Goal: Task Accomplishment & Management: Manage account settings

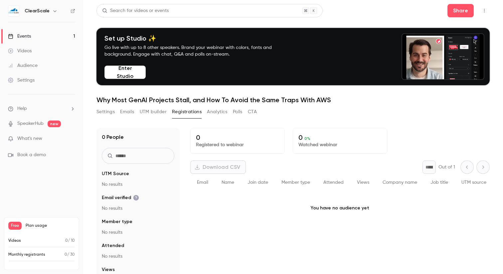
click at [48, 12] on h6 "ClearScale" at bounding box center [37, 11] width 25 height 7
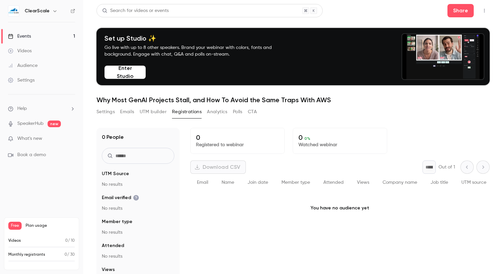
click at [54, 11] on icon "button" at bounding box center [54, 10] width 5 height 5
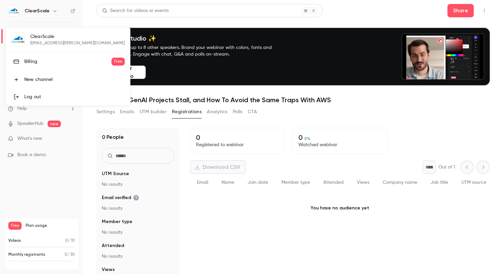
click at [248, 267] on div at bounding box center [251, 137] width 503 height 274
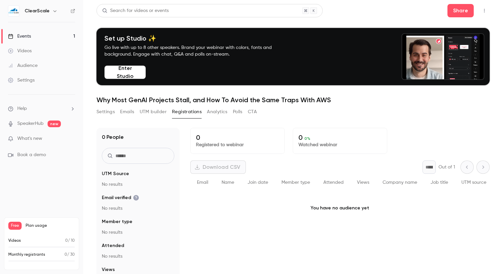
click at [40, 36] on link "Events 1" at bounding box center [41, 36] width 83 height 15
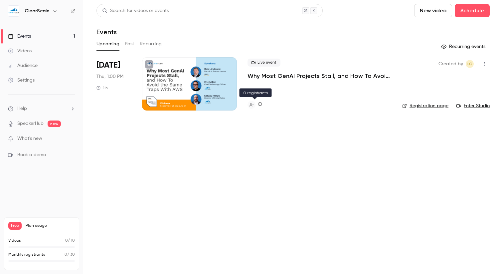
click at [260, 107] on h4 "0" at bounding box center [260, 104] width 4 height 9
click at [289, 74] on p "Why Most GenAI Projects Stall, and How To Avoid the Same Traps With AWS" at bounding box center [320, 76] width 144 height 8
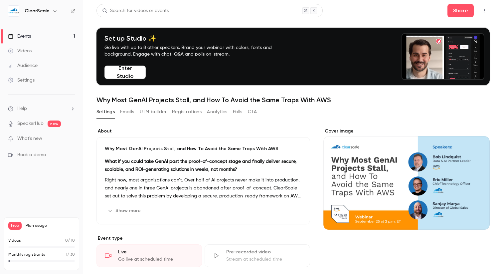
click at [49, 34] on link "Events 1" at bounding box center [41, 36] width 83 height 15
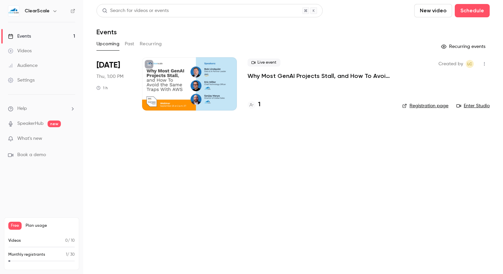
click at [260, 105] on h4 "1" at bounding box center [259, 104] width 2 height 9
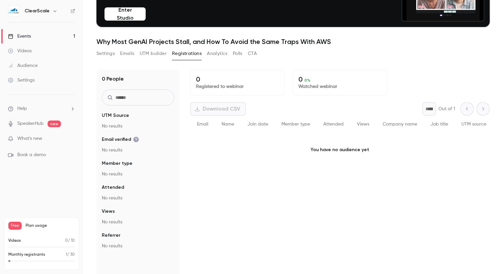
scroll to position [65, 0]
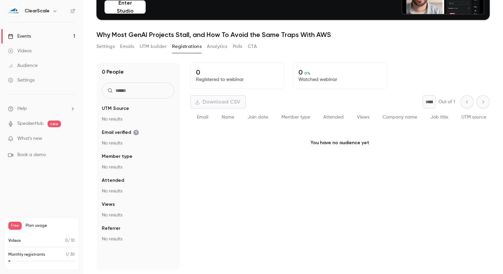
click at [58, 39] on link "Events 1" at bounding box center [41, 36] width 83 height 15
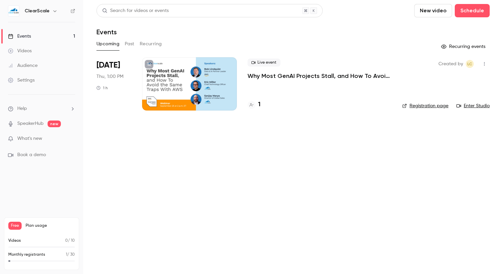
click at [256, 105] on div "1" at bounding box center [254, 104] width 13 height 9
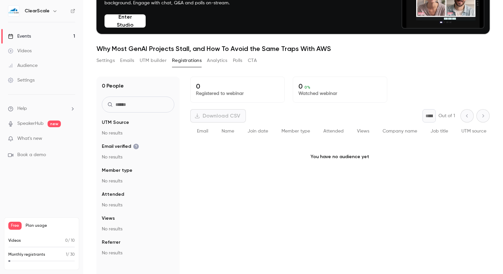
scroll to position [65, 0]
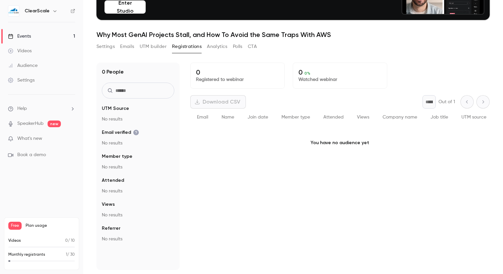
click at [237, 81] on p "Registered to webinar" at bounding box center [237, 79] width 83 height 7
click at [212, 46] on button "Analytics" at bounding box center [217, 46] width 21 height 11
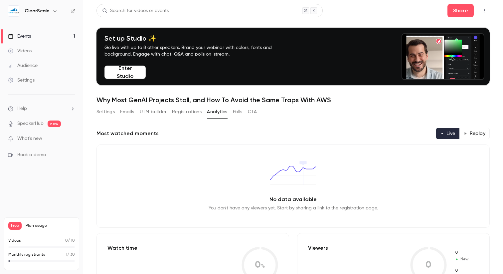
click at [189, 113] on button "Registrations" at bounding box center [187, 111] width 30 height 11
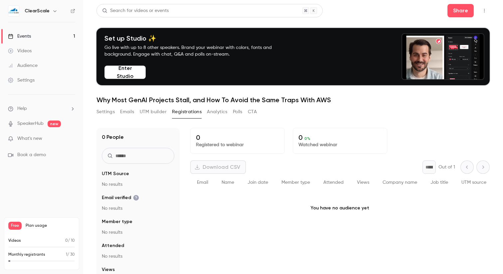
click at [46, 40] on link "Events 1" at bounding box center [41, 36] width 83 height 15
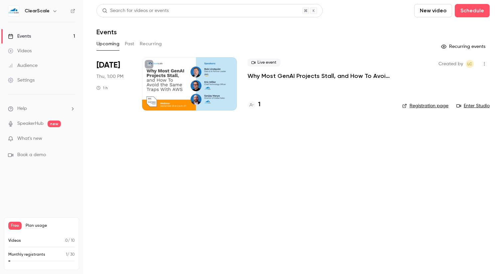
click at [260, 103] on h4 "1" at bounding box center [259, 104] width 2 height 9
click at [186, 93] on div at bounding box center [189, 83] width 95 height 53
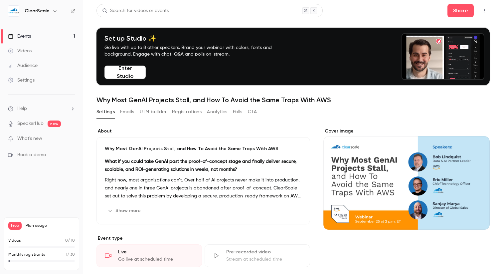
click at [181, 110] on button "Registrations" at bounding box center [187, 111] width 30 height 11
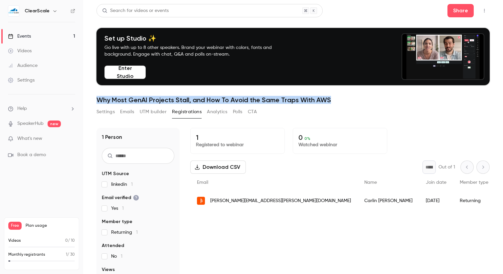
drag, startPoint x: 344, startPoint y: 99, endPoint x: 96, endPoint y: 103, distance: 247.6
click at [96, 103] on h1 "Why Most GenAI Projects Stall, and How To Avoid the Same Traps With AWS" at bounding box center [292, 100] width 393 height 8
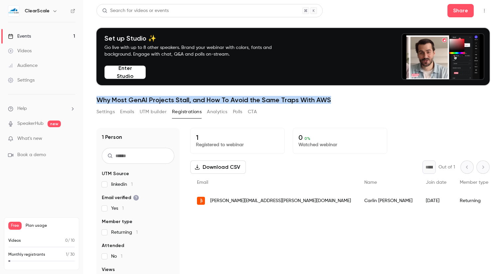
copy h1 "Why Most GenAI Projects Stall, and How To Avoid the Same Traps With AWS"
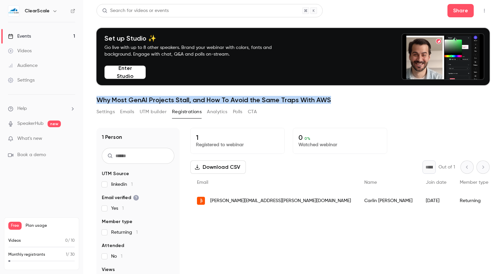
click at [38, 136] on span "What's new" at bounding box center [29, 138] width 25 height 7
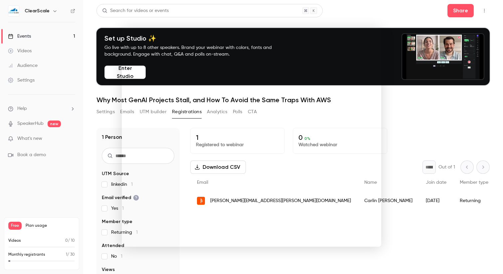
click at [35, 111] on div at bounding box center [251, 137] width 503 height 274
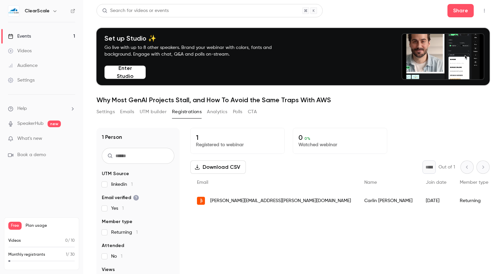
click at [43, 115] on ul "Help SpeakerHub new What's new Book a demo" at bounding box center [41, 131] width 83 height 75
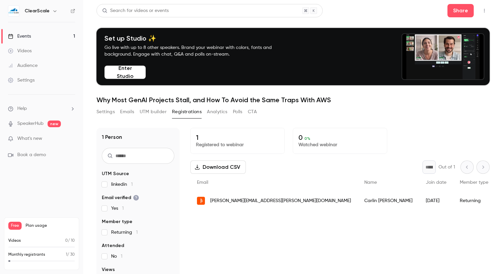
click at [40, 110] on li "Help" at bounding box center [41, 108] width 67 height 7
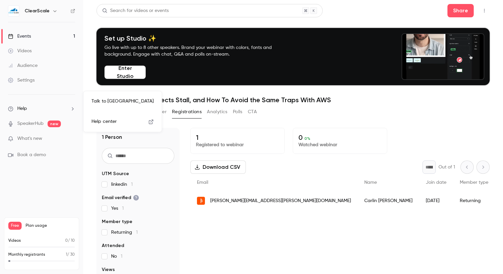
click at [36, 190] on div at bounding box center [251, 137] width 503 height 274
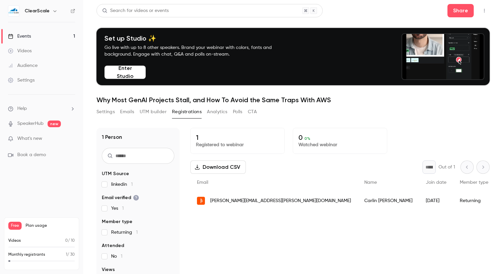
click at [48, 86] on link "Settings" at bounding box center [41, 80] width 83 height 15
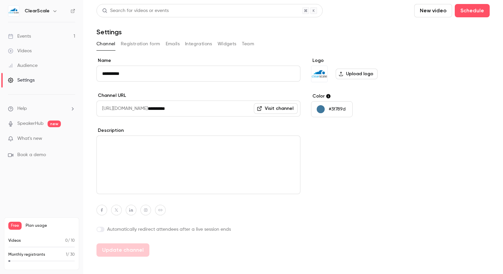
click at [197, 46] on button "Integrations" at bounding box center [198, 44] width 27 height 11
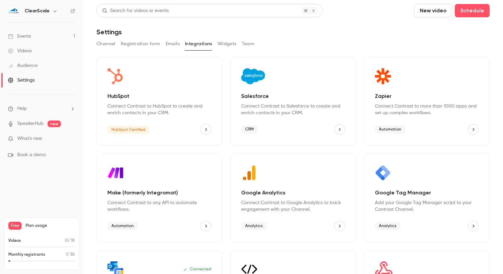
click at [461, 127] on div "Automation" at bounding box center [427, 129] width 104 height 11
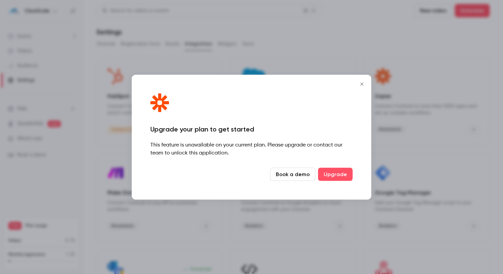
click at [361, 81] on button "Close" at bounding box center [361, 83] width 13 height 13
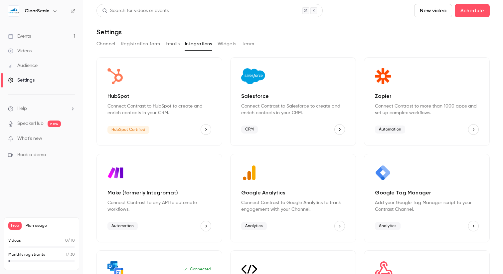
click at [16, 226] on span "Free" at bounding box center [14, 226] width 13 height 8
click at [56, 225] on span "Plan usage" at bounding box center [50, 225] width 49 height 5
click at [414, 121] on div "Zapier Connect Contrast to more than 1000 apps and set up complex workflows. Au…" at bounding box center [427, 101] width 126 height 89
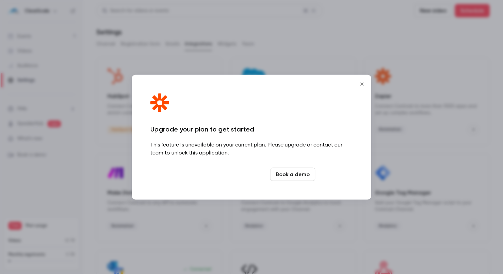
click at [330, 177] on link "Upgrade" at bounding box center [335, 173] width 35 height 13
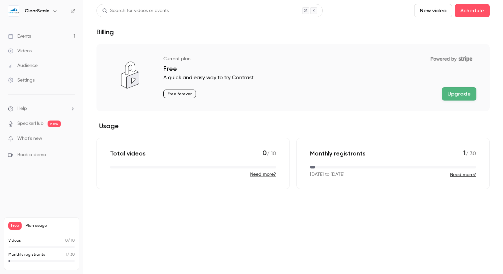
click at [455, 97] on button "Upgrade" at bounding box center [459, 93] width 35 height 13
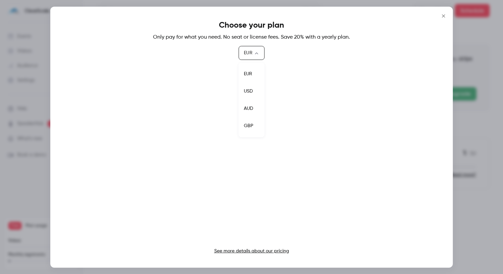
click at [258, 56] on body "ClearScale Events 1 Videos Audience Settings Help SpeakerHub new What's new Boo…" at bounding box center [251, 137] width 503 height 274
click at [251, 89] on li "USD" at bounding box center [252, 91] width 26 height 17
type input "***"
click at [443, 15] on icon "Close" at bounding box center [444, 15] width 8 height 5
